Goal: Task Accomplishment & Management: Use online tool/utility

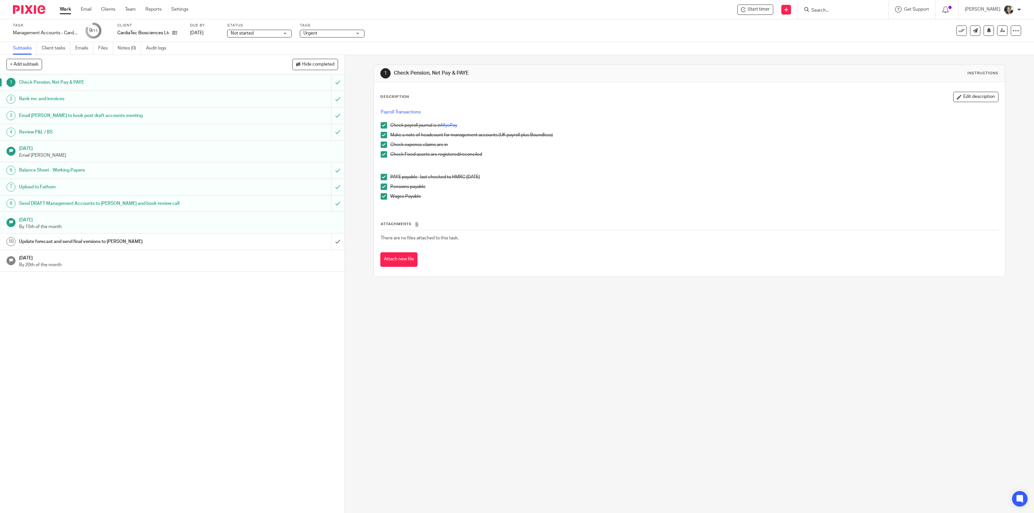
click at [147, 242] on h1 "Update forecast and send final versions to [PERSON_NAME]" at bounding box center [121, 242] width 204 height 10
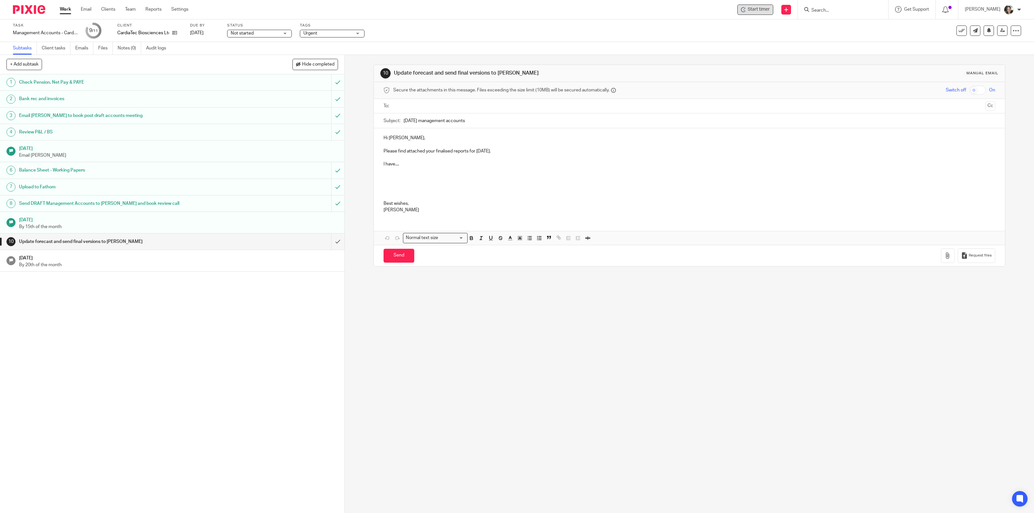
click at [764, 10] on span "Start timer" at bounding box center [758, 9] width 22 height 7
click at [922, 60] on span "Add project (required) :" at bounding box center [938, 61] width 81 height 7
click at [921, 86] on li "Management Accounts" at bounding box center [944, 82] width 84 height 7
click at [898, 89] on img at bounding box center [899, 91] width 5 height 5
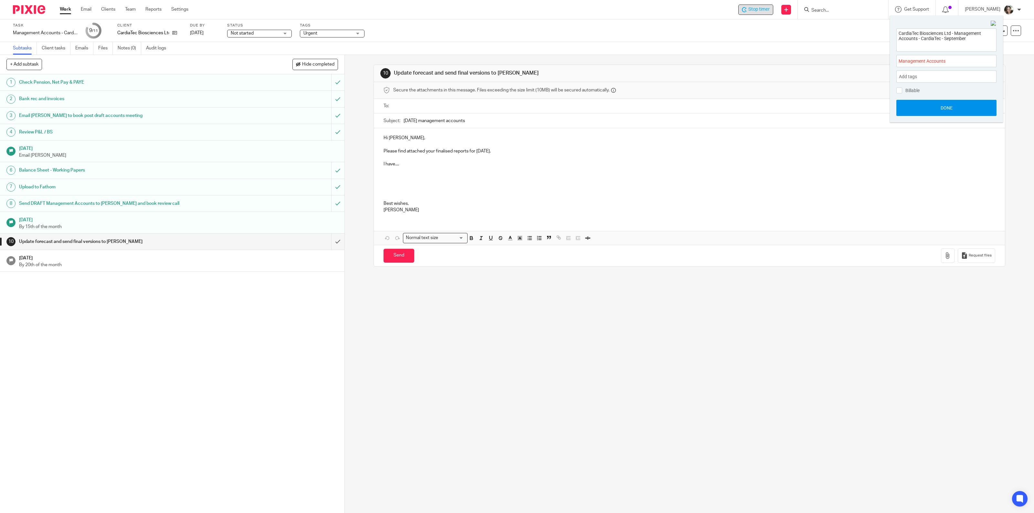
click at [940, 105] on button "Done" at bounding box center [946, 108] width 100 height 16
